Goal: Complete application form: Complete application form

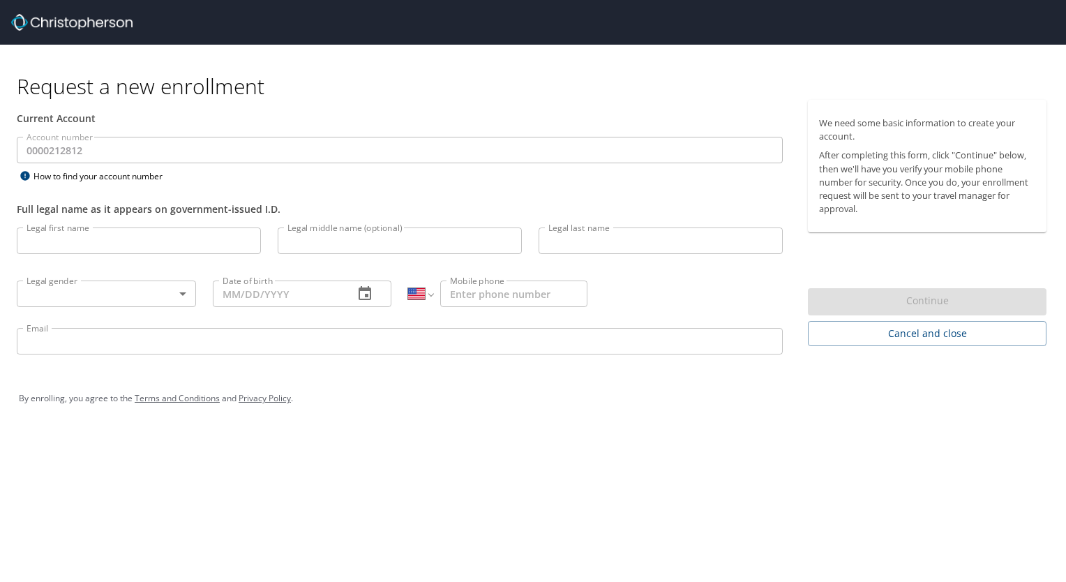
select select "US"
click at [145, 243] on input "Legal first name" at bounding box center [139, 241] width 244 height 27
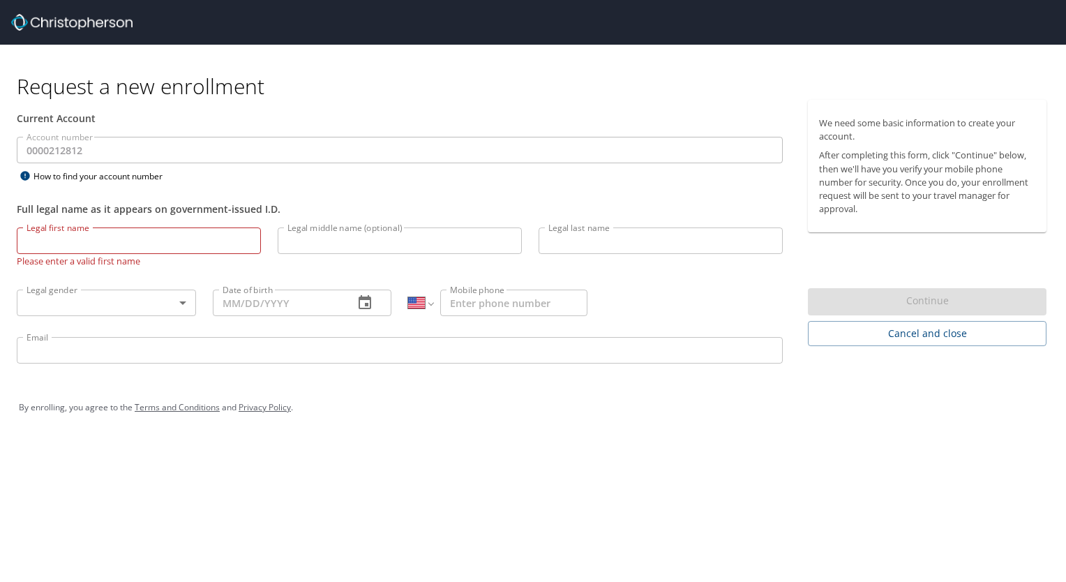
drag, startPoint x: 80, startPoint y: 146, endPoint x: 106, endPoint y: 243, distance: 100.6
click at [106, 243] on input "Legal first name" at bounding box center [139, 241] width 244 height 27
type input "[PERSON_NAME]"
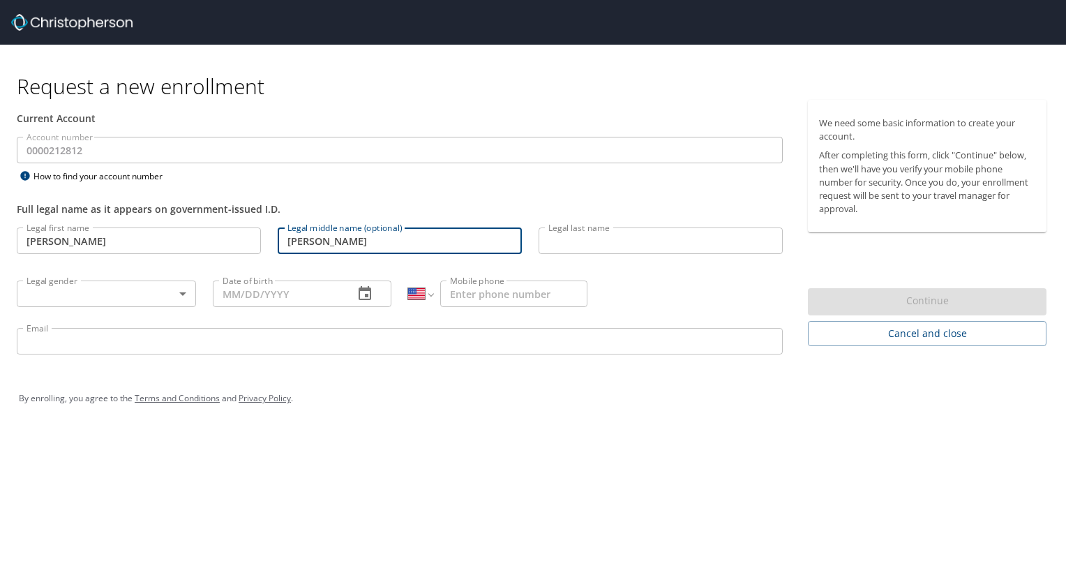
type input "[PERSON_NAME]"
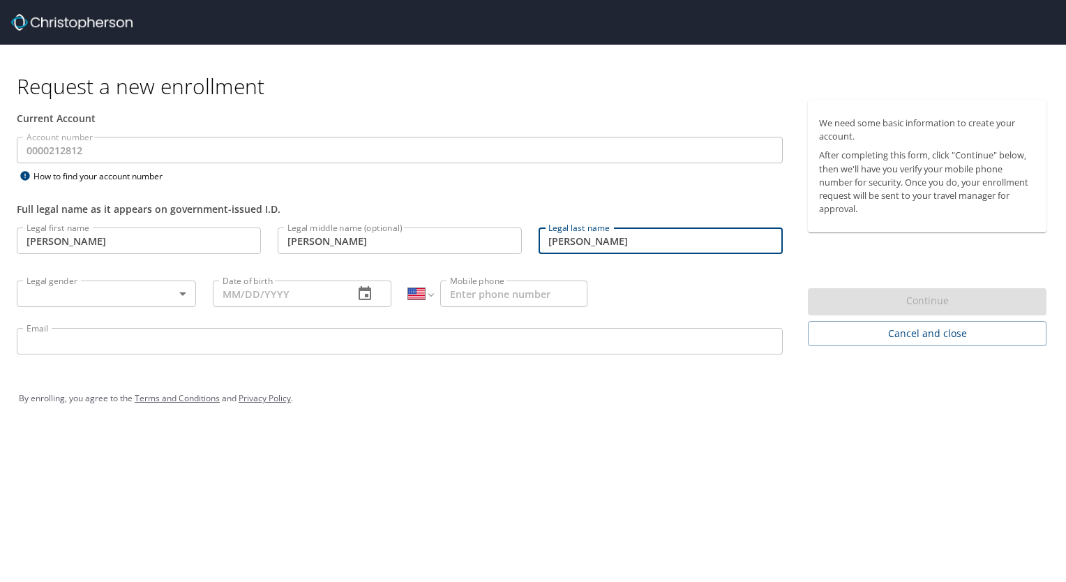
type input "[PERSON_NAME]"
click at [108, 292] on body "Request a new enrollment Current Account Account number 0000212812 Account numb…" at bounding box center [533, 291] width 1066 height 582
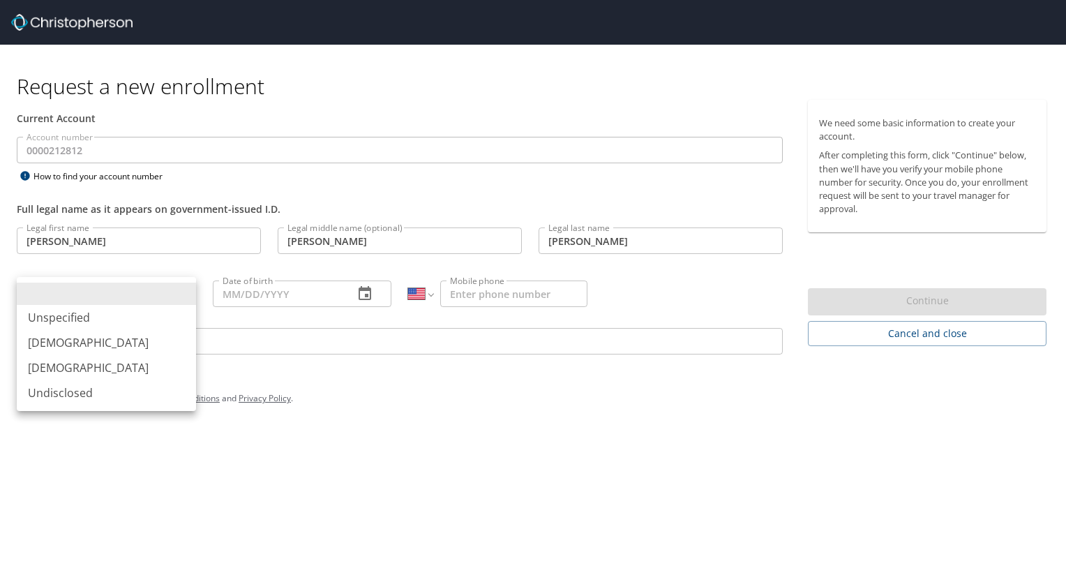
click at [104, 366] on li "[DEMOGRAPHIC_DATA]" at bounding box center [106, 367] width 179 height 25
type input "[DEMOGRAPHIC_DATA]"
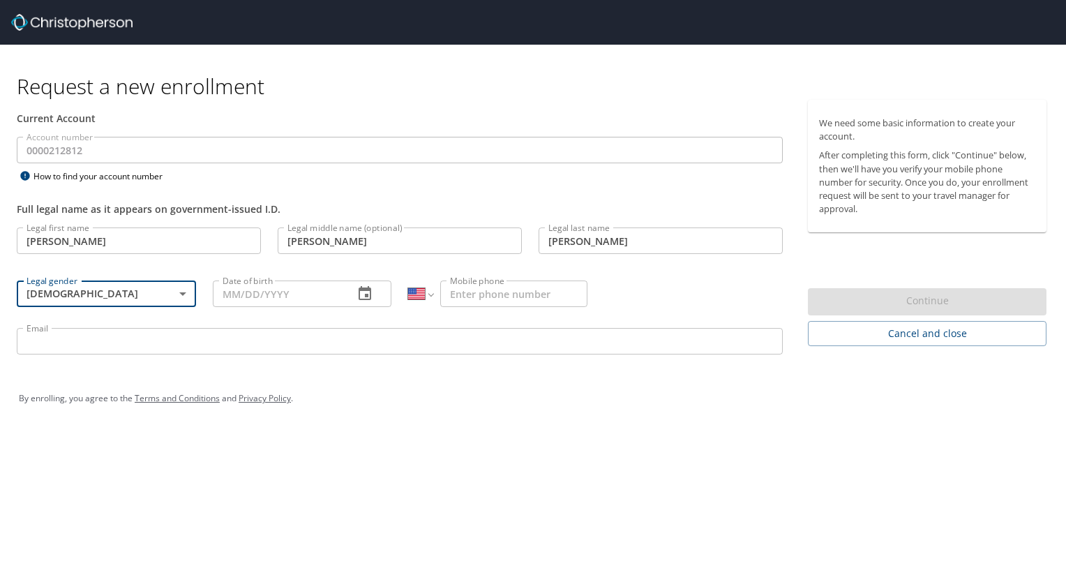
click at [308, 296] on input "Date of birth" at bounding box center [278, 294] width 131 height 27
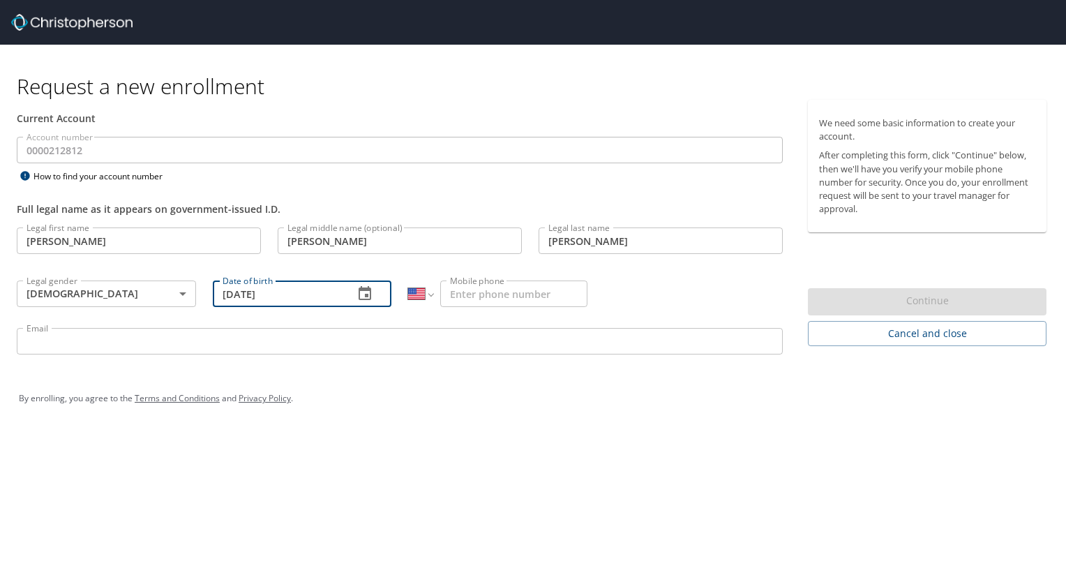
type input "[DATE]"
click at [558, 278] on div "International [GEOGRAPHIC_DATA] [GEOGRAPHIC_DATA] [GEOGRAPHIC_DATA] [GEOGRAPHIC…" at bounding box center [498, 293] width 196 height 53
click at [561, 289] on input "Mobile phone" at bounding box center [513, 294] width 147 height 27
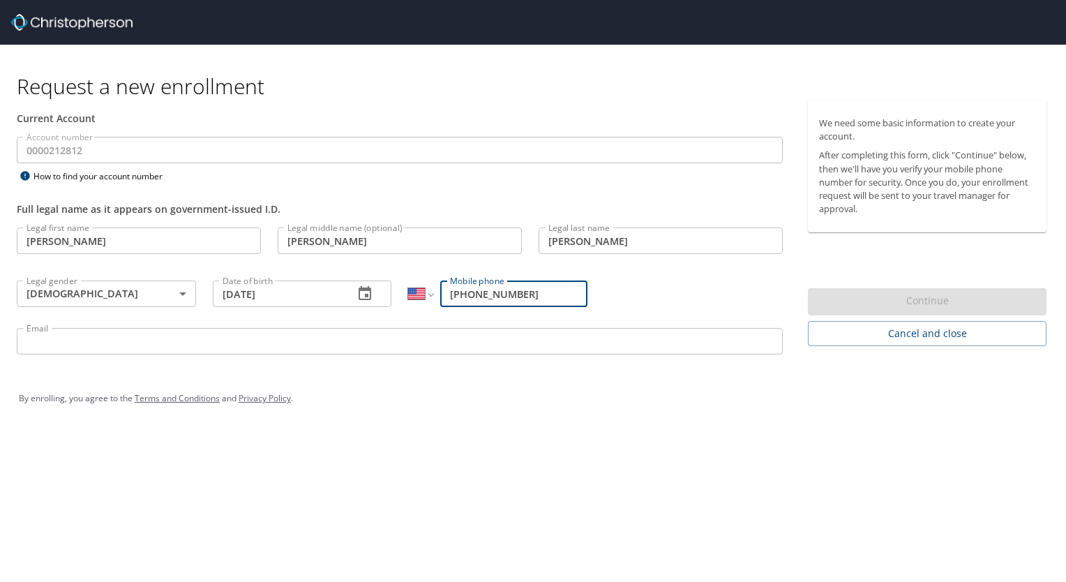
type input "[PHONE_NUMBER]"
click at [426, 342] on input "Email" at bounding box center [400, 341] width 766 height 27
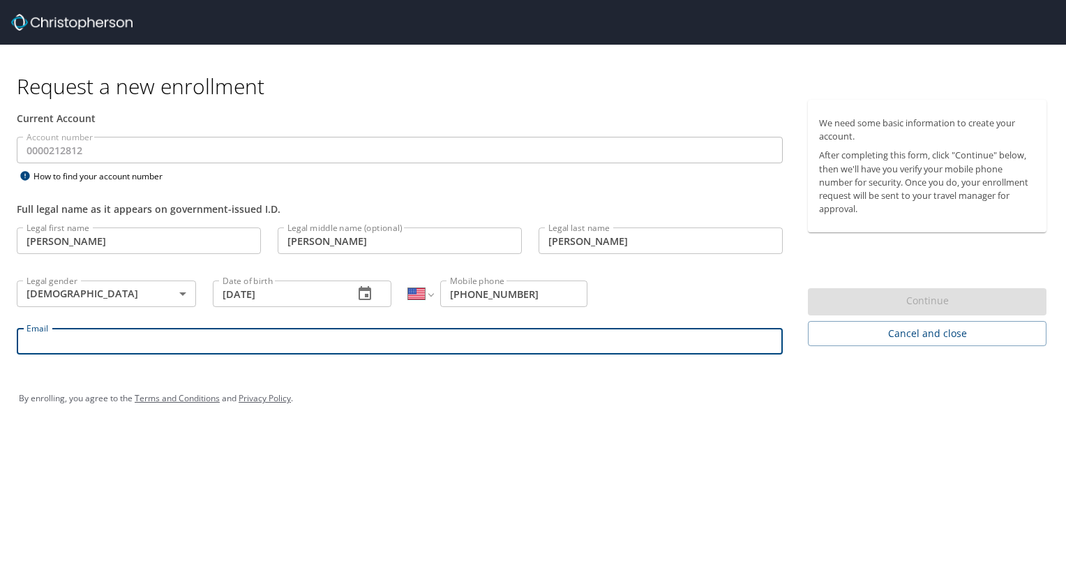
type input "[PERSON_NAME][EMAIL_ADDRESS][PERSON_NAME][DOMAIN_NAME]"
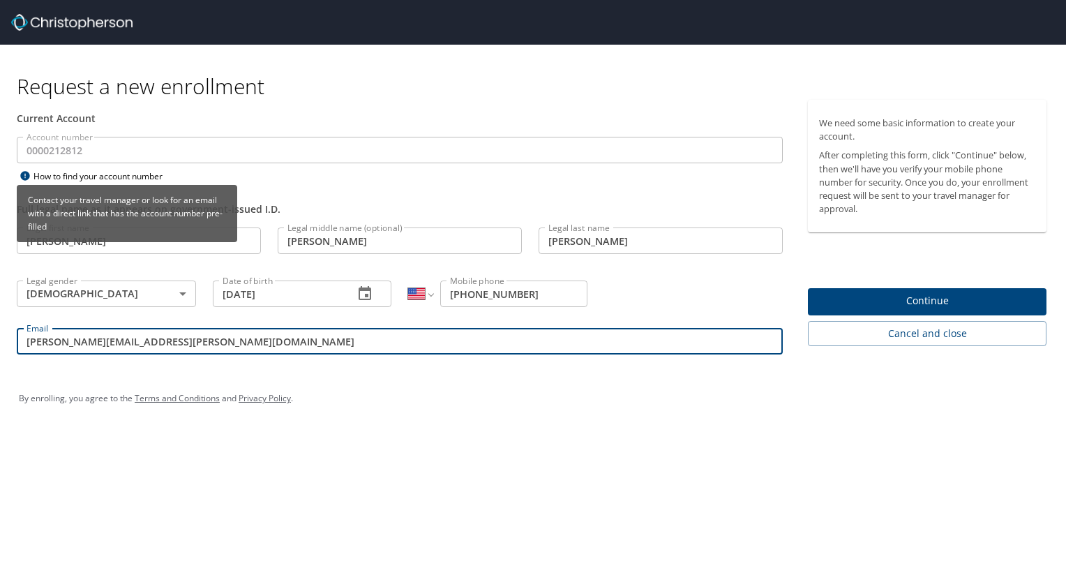
click at [26, 174] on icon at bounding box center [24, 175] width 9 height 9
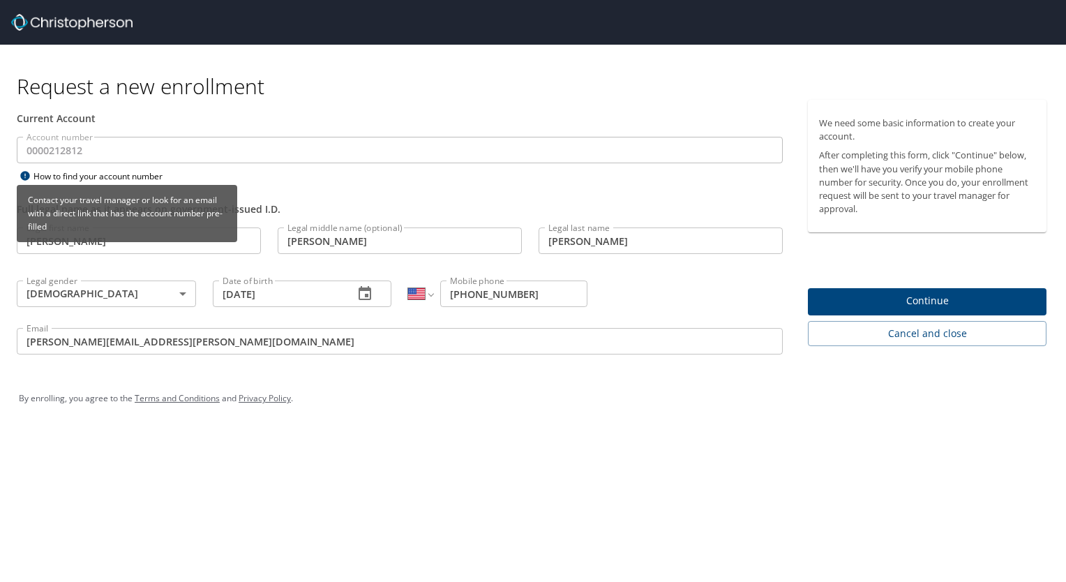
click at [22, 174] on icon at bounding box center [24, 175] width 9 height 9
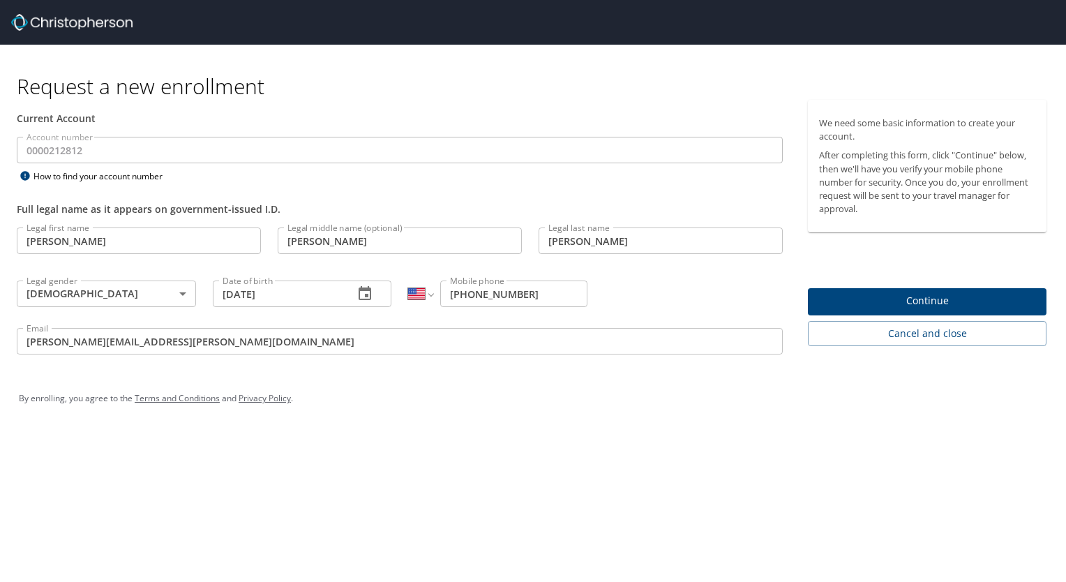
click at [517, 468] on div "Request a new enrollment Current Account Account number 0000212812 Account numb…" at bounding box center [533, 291] width 1066 height 582
click at [104, 127] on div "Current Account" at bounding box center [399, 118] width 783 height 37
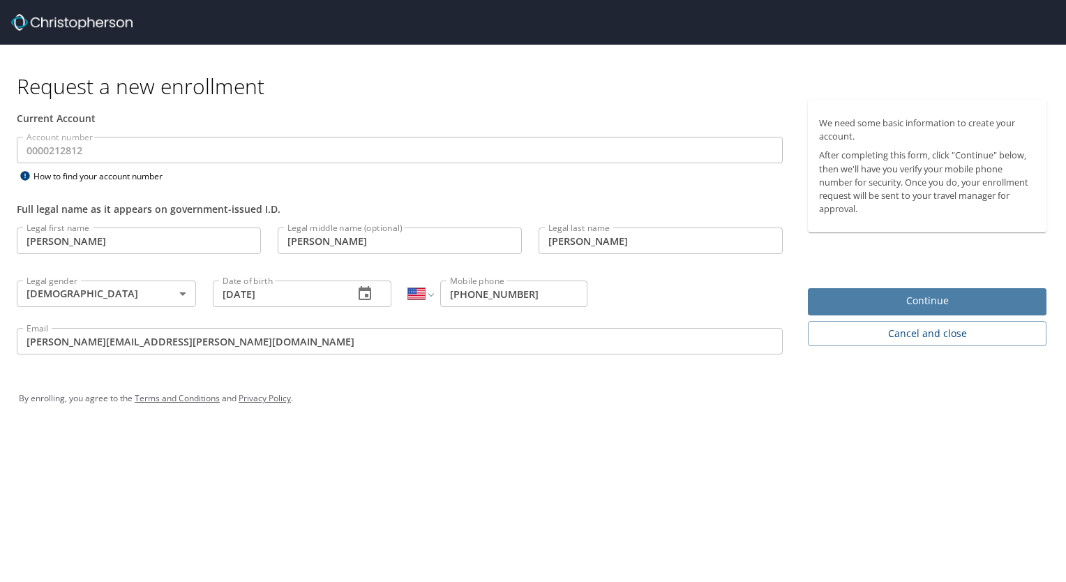
click at [894, 301] on span "Continue" at bounding box center [927, 300] width 216 height 17
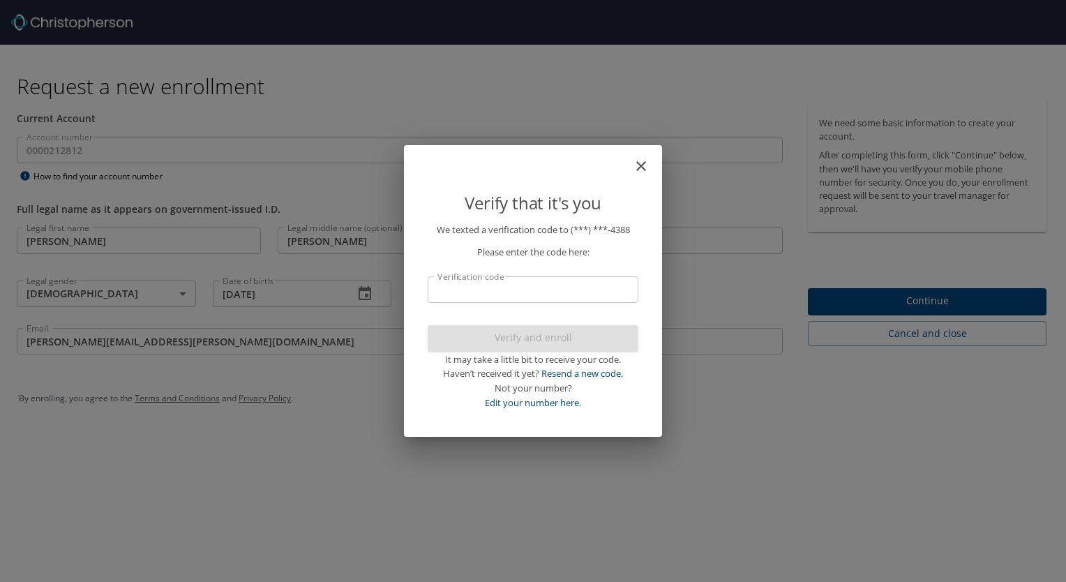
click at [490, 289] on input "Verification code" at bounding box center [533, 289] width 211 height 27
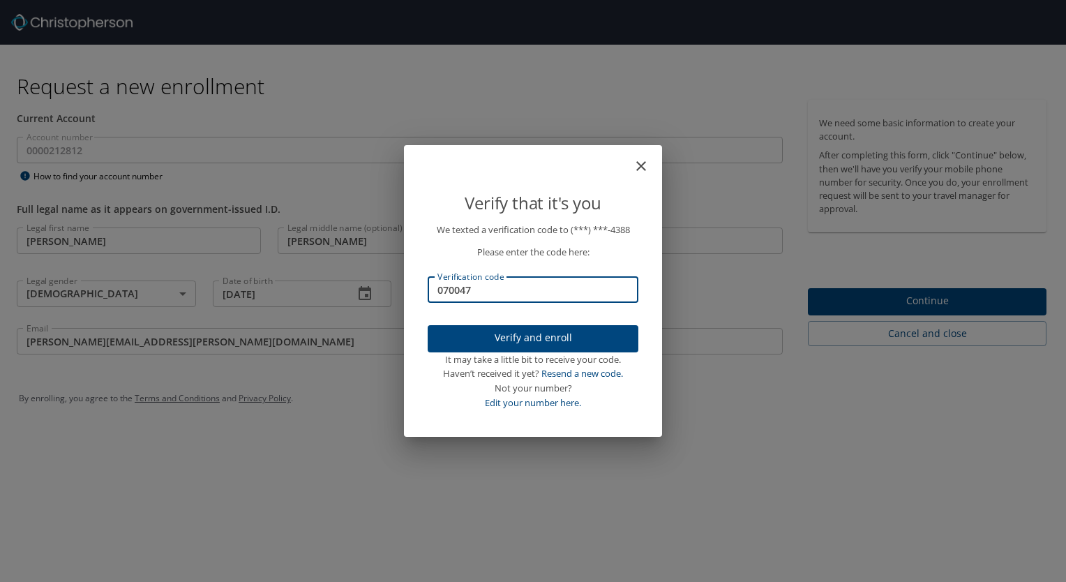
type input "070047"
click at [512, 341] on span "Verify and enroll" at bounding box center [533, 337] width 188 height 17
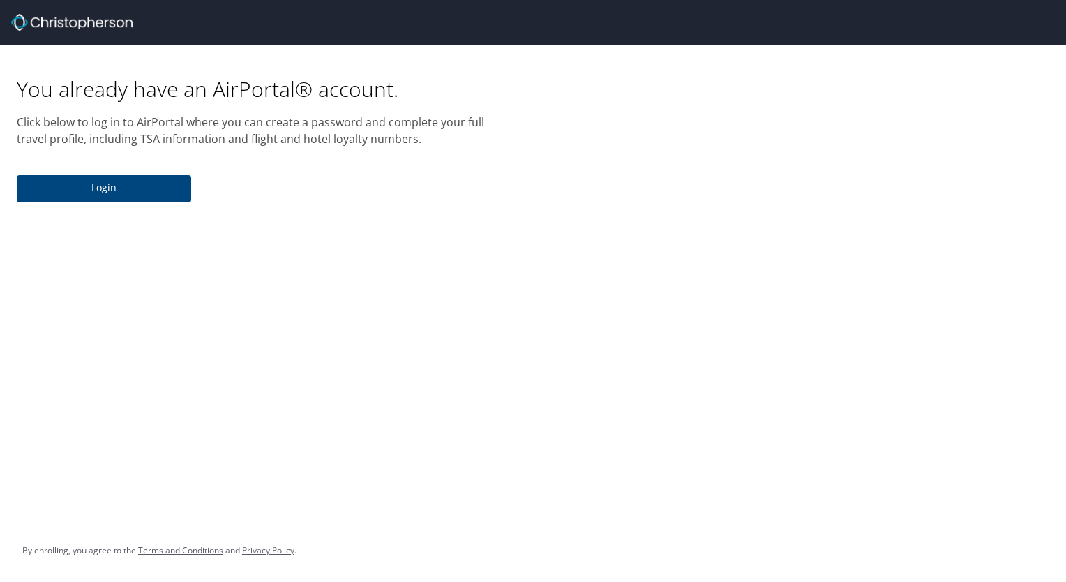
click at [120, 196] on button "Login" at bounding box center [104, 188] width 174 height 27
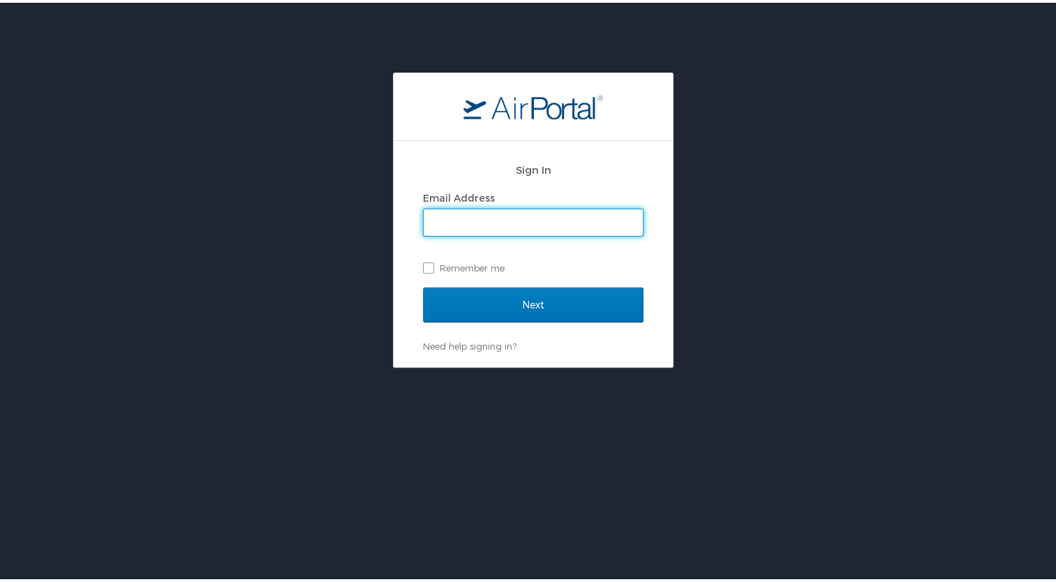
click at [509, 226] on input "Email Address" at bounding box center [533, 220] width 219 height 27
type input "[PERSON_NAME][EMAIL_ADDRESS][PERSON_NAME][DOMAIN_NAME]"
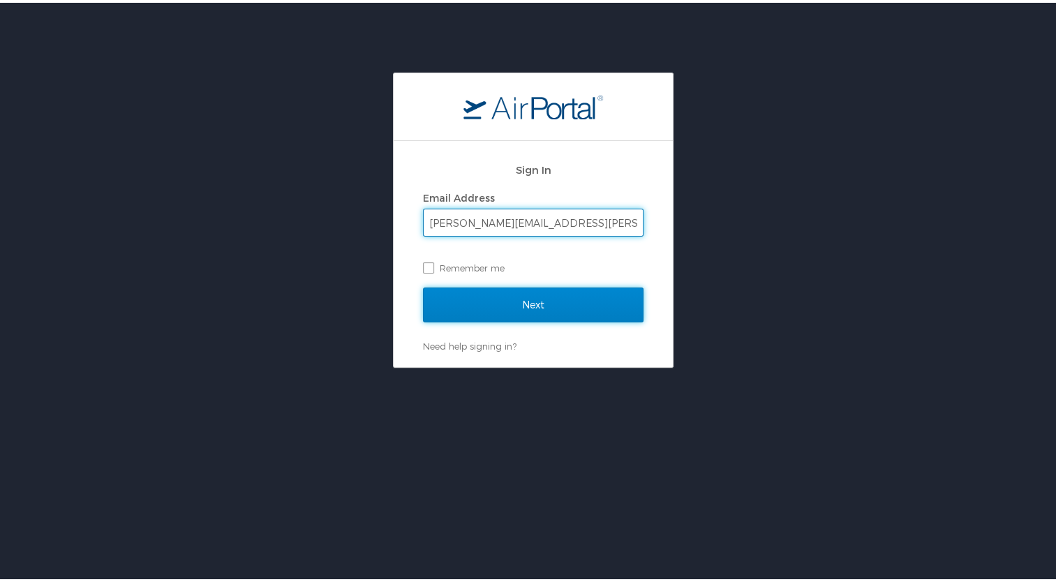
click at [517, 300] on input "Next" at bounding box center [533, 302] width 221 height 35
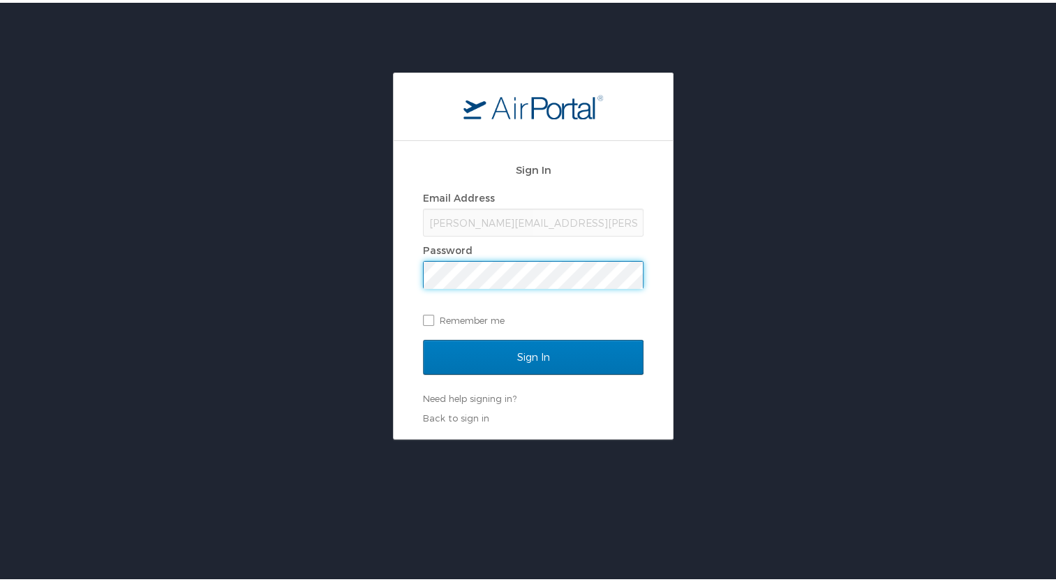
click at [423, 337] on input "Sign In" at bounding box center [533, 354] width 221 height 35
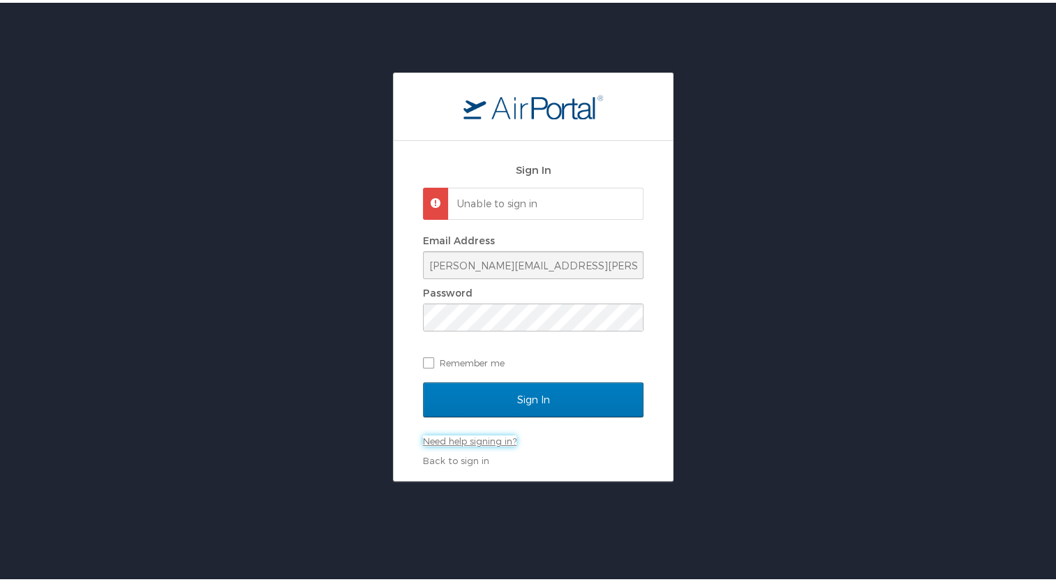
click at [475, 440] on link "Need help signing in?" at bounding box center [470, 438] width 94 height 11
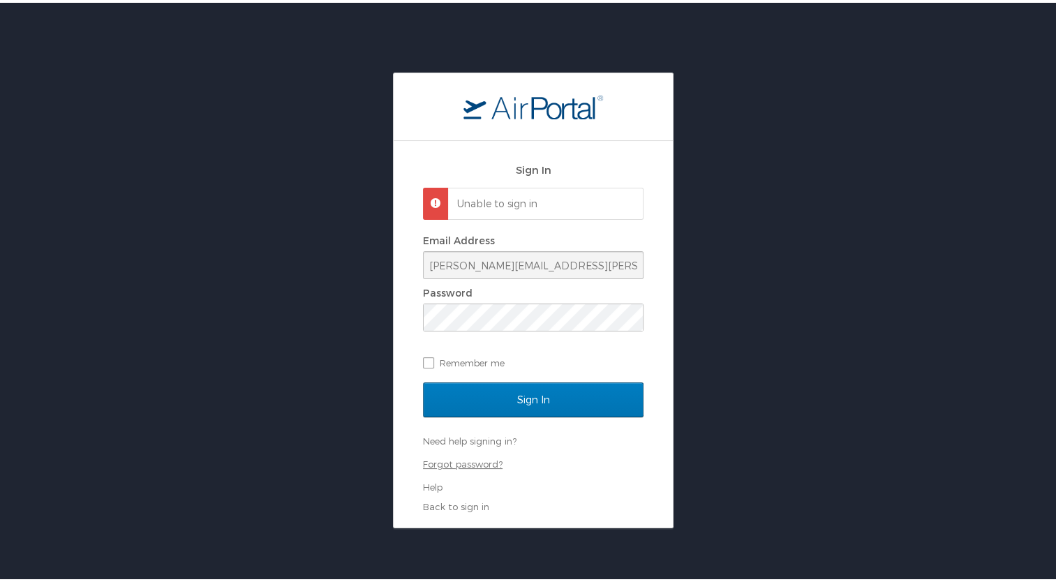
click at [469, 456] on link "Forgot password?" at bounding box center [463, 461] width 80 height 11
